Goal: Task Accomplishment & Management: Complete application form

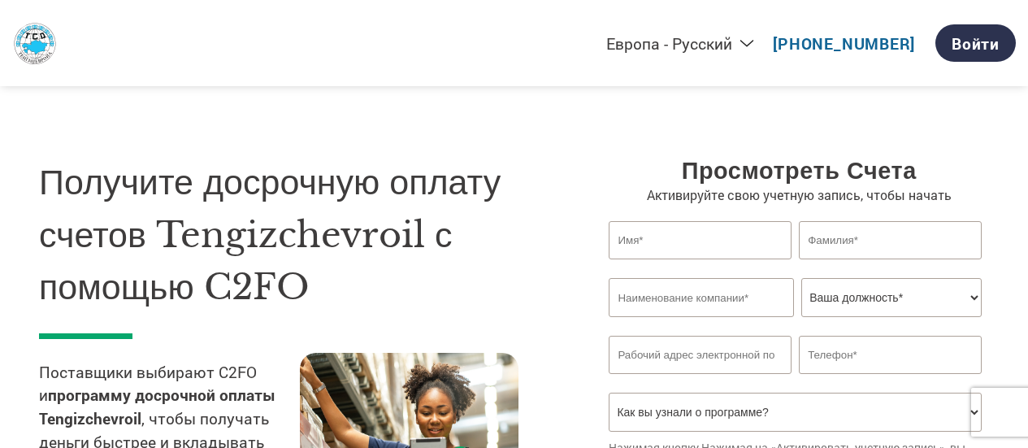
select select "ru-RU"
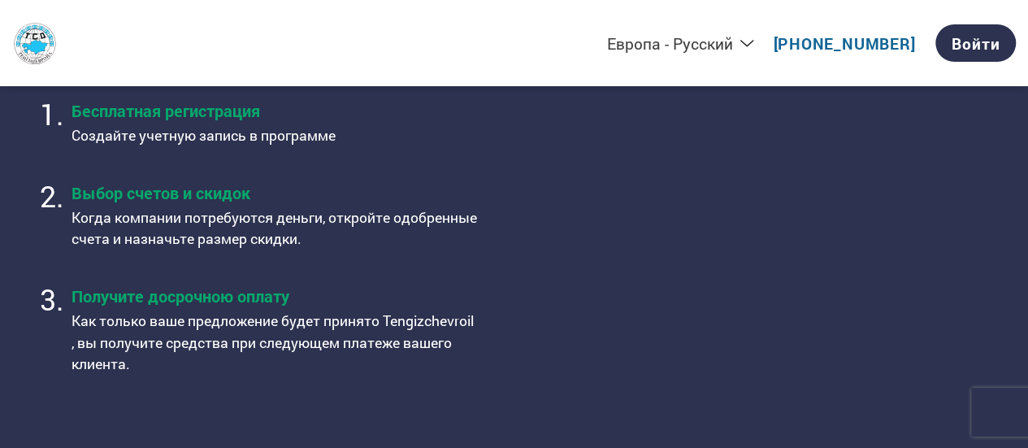
scroll to position [651, 0]
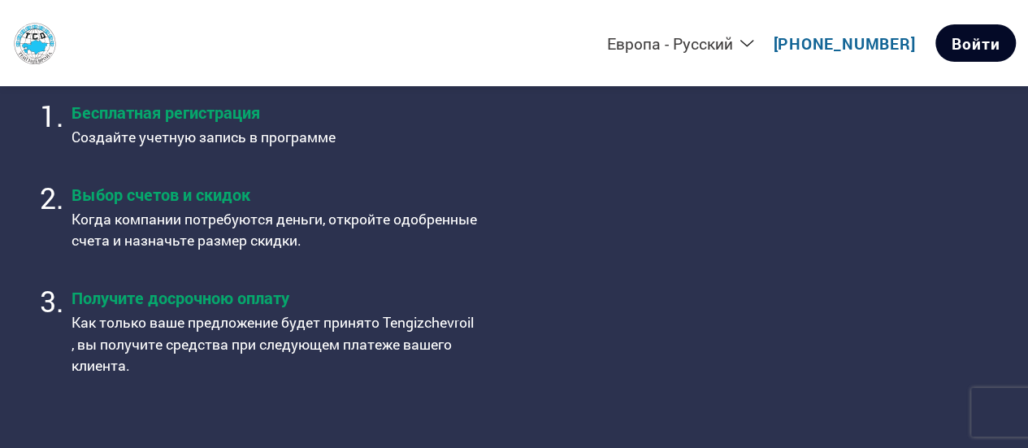
click at [966, 32] on link "Войти" at bounding box center [976, 42] width 80 height 37
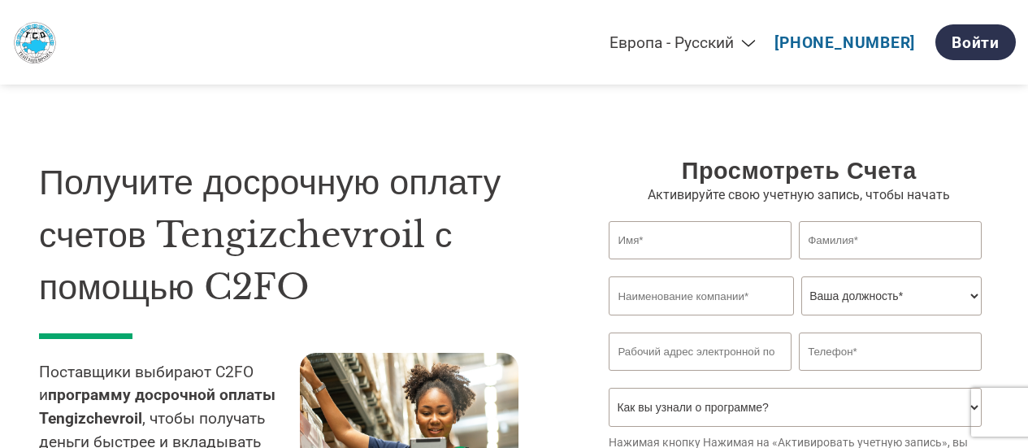
select select "ru-RU"
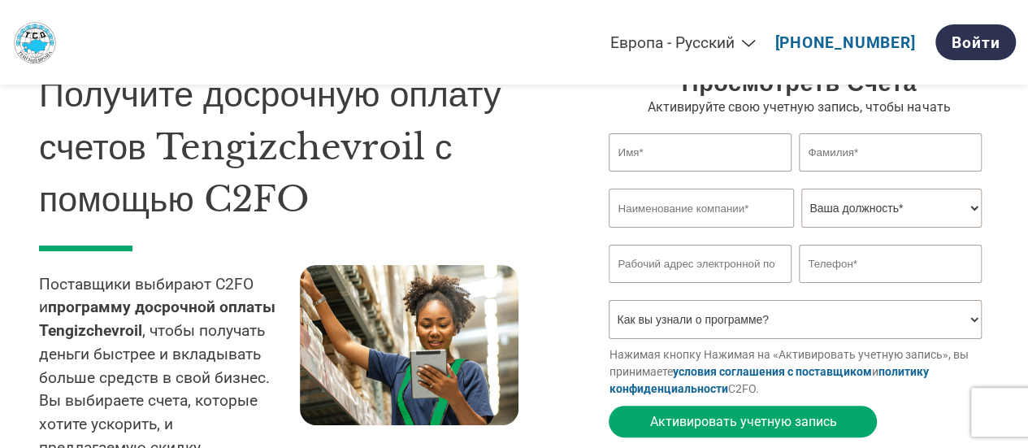
click at [690, 146] on input "text" at bounding box center [700, 152] width 182 height 38
type input "."
type input "Юсеф"
click at [884, 147] on input "text" at bounding box center [890, 152] width 182 height 38
type input "Сенжапов"
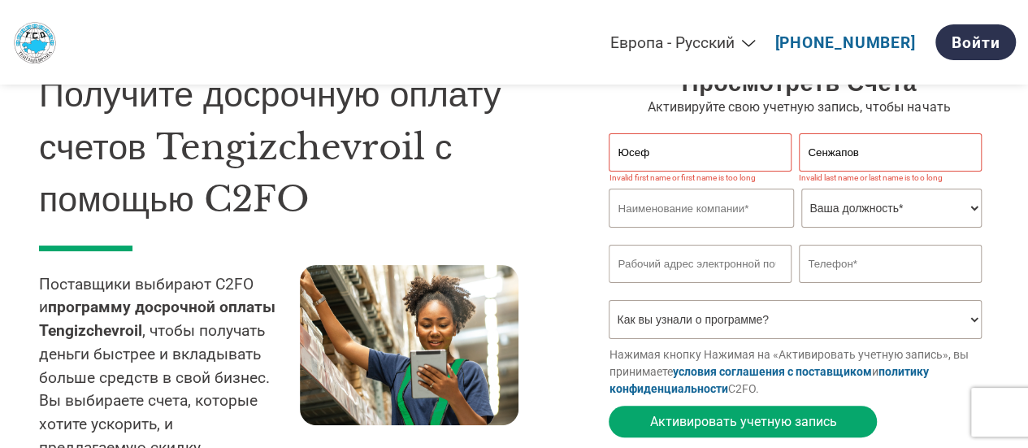
click at [742, 205] on input "text" at bounding box center [701, 208] width 185 height 39
click at [901, 149] on input "Сенжапов" at bounding box center [890, 152] width 182 height 38
click at [720, 157] on input "Юсеф" at bounding box center [700, 152] width 182 height 38
type input "U"
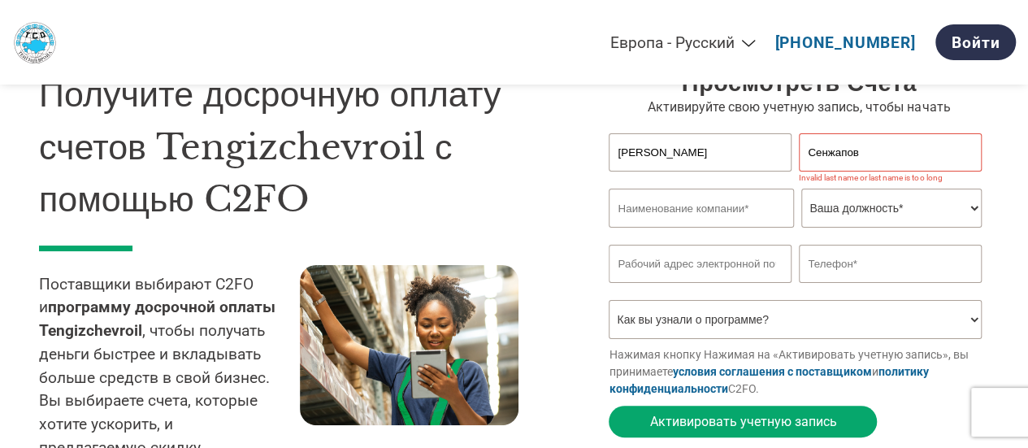
type input "[PERSON_NAME]"
click at [896, 157] on input "Сенжапов" at bounding box center [890, 152] width 182 height 38
type input "Senzhapov"
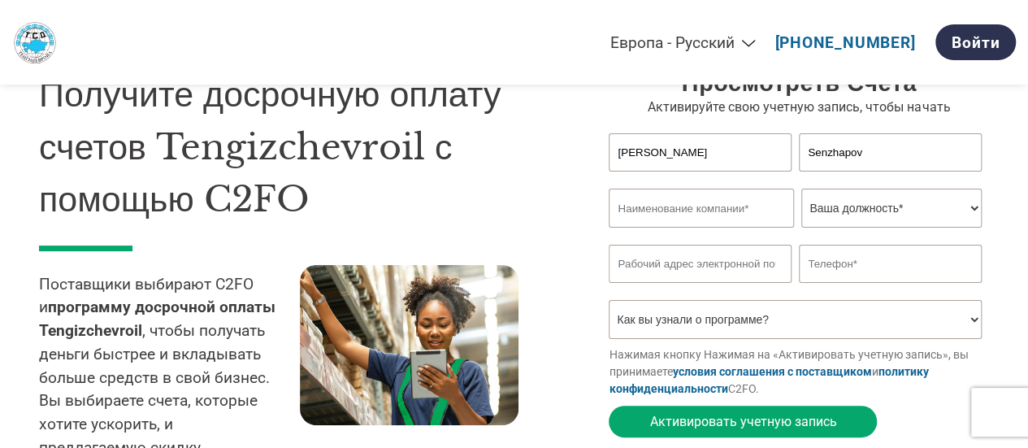
click at [665, 218] on input "text" at bounding box center [701, 208] width 185 height 39
type input "ONM PARITET LLP"
click at [896, 211] on select "Ваша должность* Главный финансовый директор [PERSON_NAME] по кредитованию Финан…" at bounding box center [891, 208] width 180 height 39
click at [710, 143] on input "[PERSON_NAME]" at bounding box center [700, 152] width 182 height 38
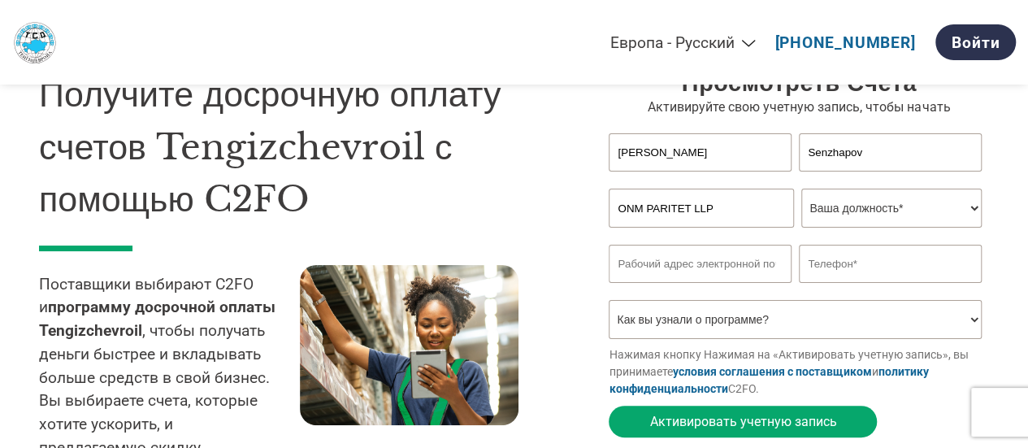
click at [710, 143] on input "[PERSON_NAME]" at bounding box center [700, 152] width 182 height 38
type input "a"
type input "Azizat"
click at [880, 150] on input "Senzhapov" at bounding box center [890, 152] width 182 height 38
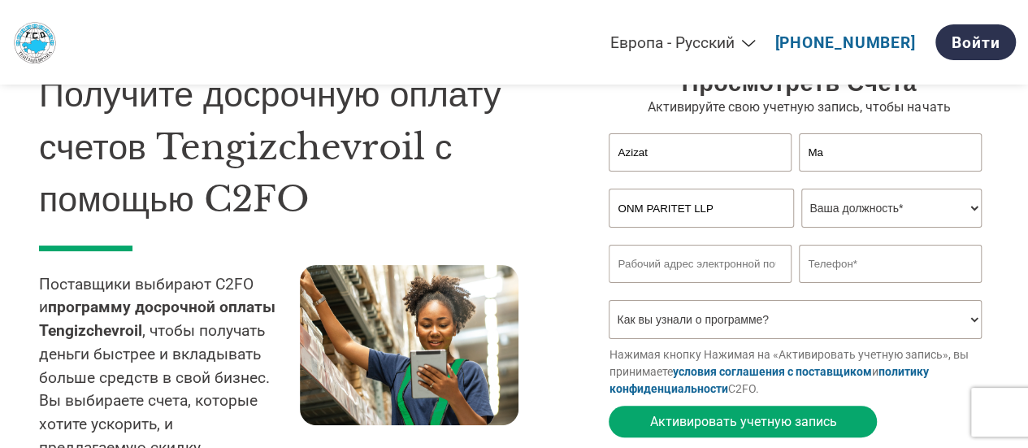
type input "M"
type input "B"
type input "[PERSON_NAME]"
click at [839, 201] on select "Ваша должность* Главный финансовый директор [PERSON_NAME] по кредитованию Финан…" at bounding box center [891, 208] width 180 height 39
select select "BOOKKEEPER"
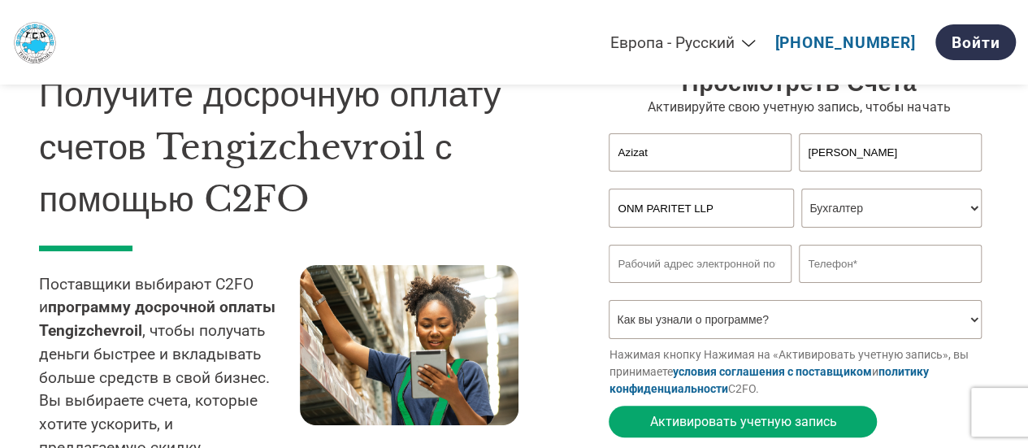
click at [801, 190] on select "Ваша должность* Главный финансовый директор [PERSON_NAME] по кредитованию Финан…" at bounding box center [891, 208] width 180 height 39
click at [693, 274] on input "email" at bounding box center [700, 264] width 182 height 38
type input "[EMAIL_ADDRESS][DOMAIN_NAME]"
click at [829, 272] on input "text" at bounding box center [890, 264] width 182 height 38
type input "8708888093"
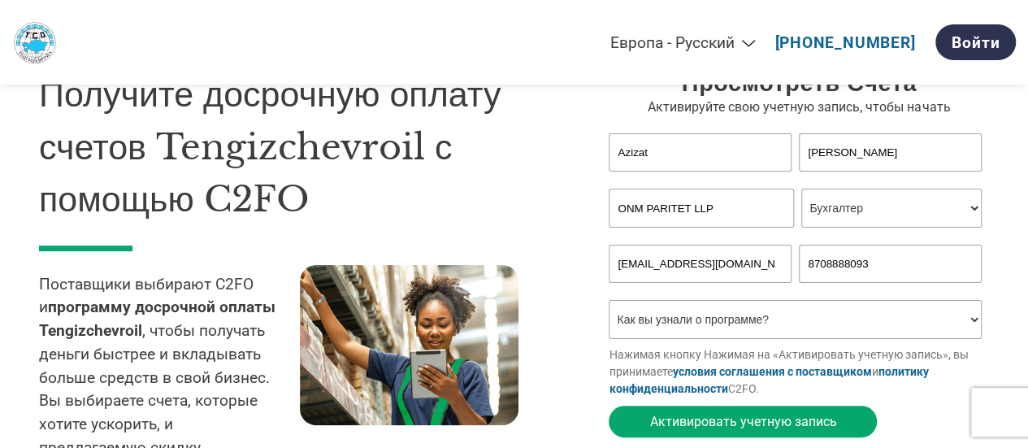
click at [842, 329] on select "Как вы узнали о программе? Из письма По электронной почте Из соцсетей Через пои…" at bounding box center [795, 319] width 372 height 39
select select "Received a Letter"
click at [609, 304] on select "Как вы узнали о программе? Из письма По электронной почте Из соцсетей Через пои…" at bounding box center [795, 319] width 372 height 39
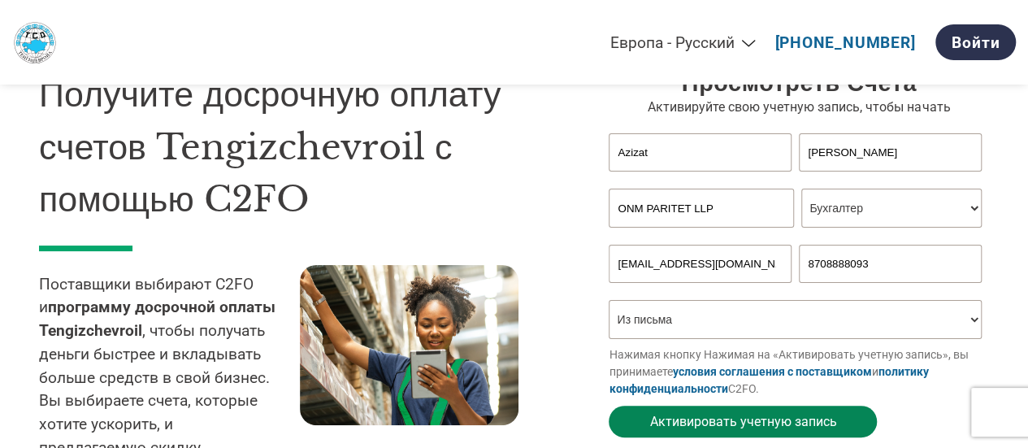
click at [795, 425] on button "Активировать учетную запись" at bounding box center [743, 422] width 268 height 32
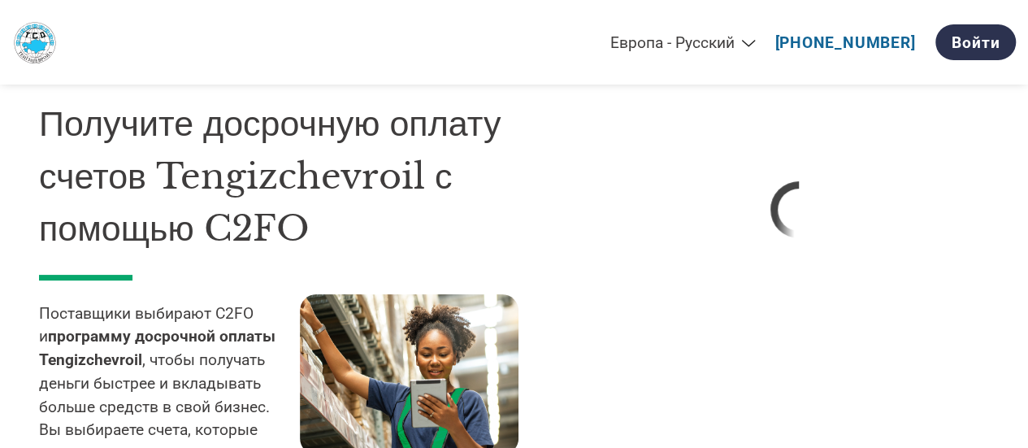
scroll to position [58, 0]
select select "ru-RU"
